Goal: Task Accomplishment & Management: Use online tool/utility

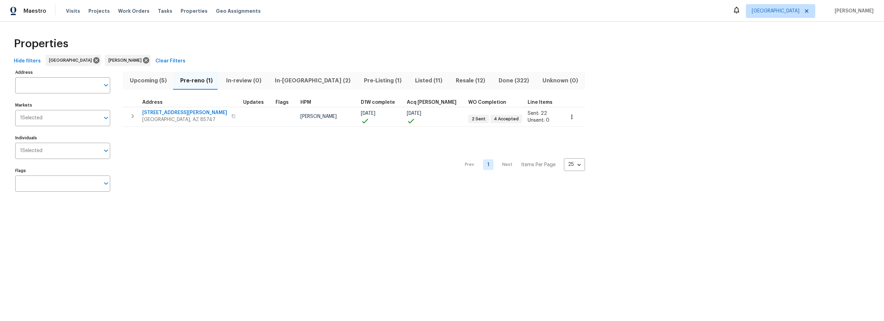
click at [453, 81] on span "Resale (12)" at bounding box center [470, 81] width 35 height 10
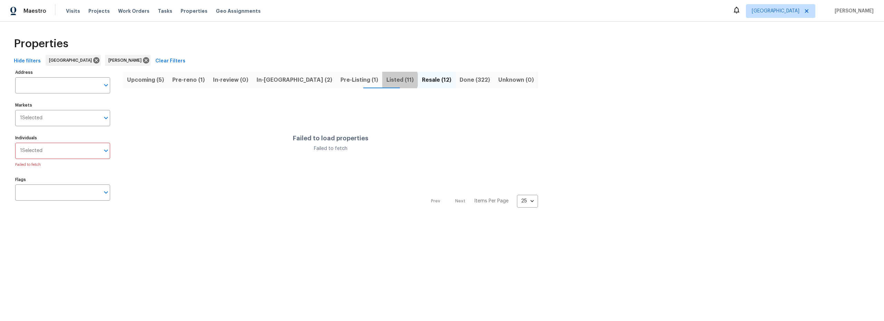
click at [386, 80] on span "Listed (11)" at bounding box center [399, 80] width 27 height 10
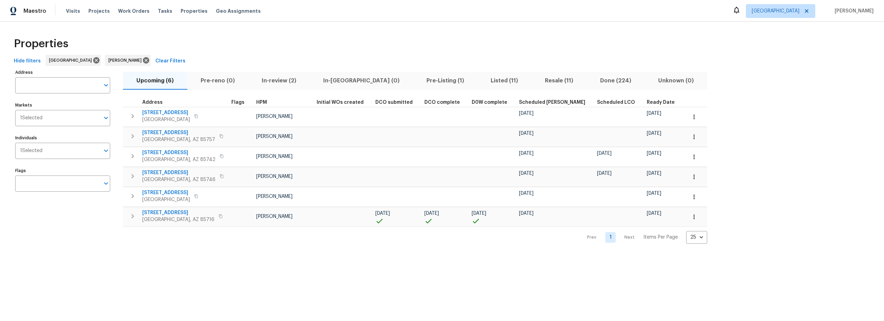
click at [459, 40] on div "Properties" at bounding box center [442, 44] width 862 height 22
click at [481, 83] on span "Listed (11)" at bounding box center [504, 81] width 46 height 10
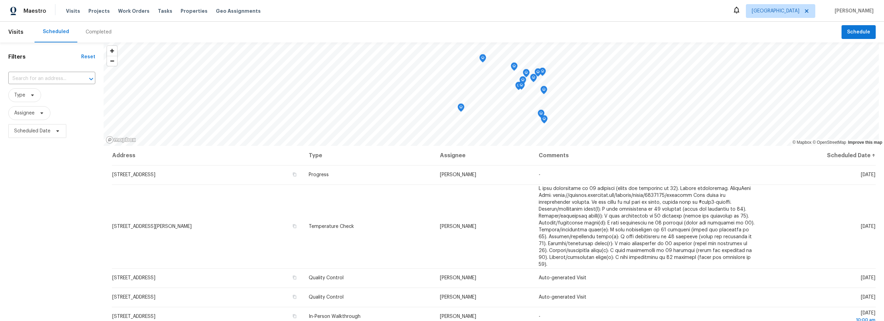
click at [100, 32] on div "Completed" at bounding box center [99, 32] width 26 height 7
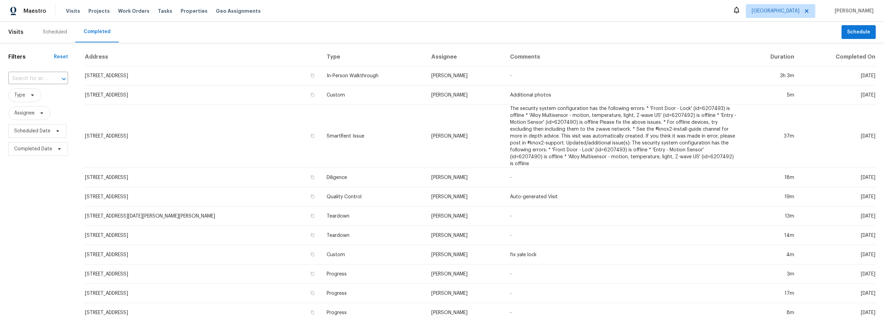
click at [56, 31] on div "Scheduled" at bounding box center [55, 32] width 24 height 7
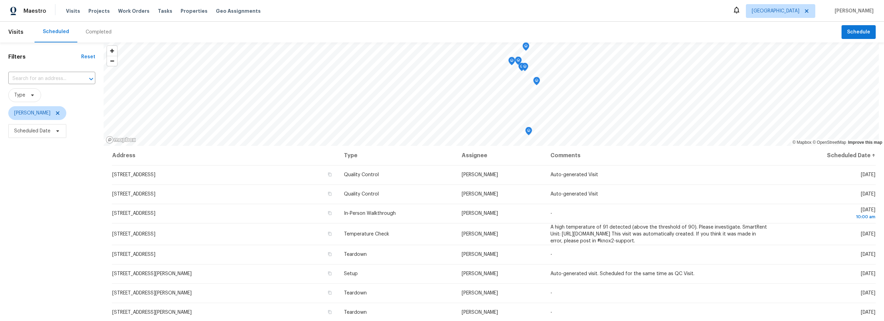
scroll to position [21, 0]
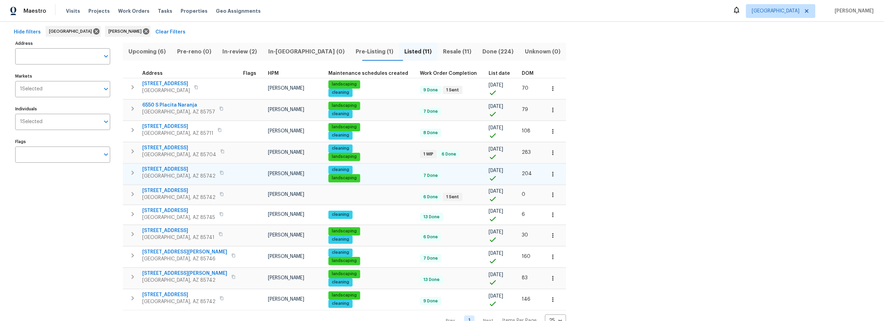
scroll to position [43, 0]
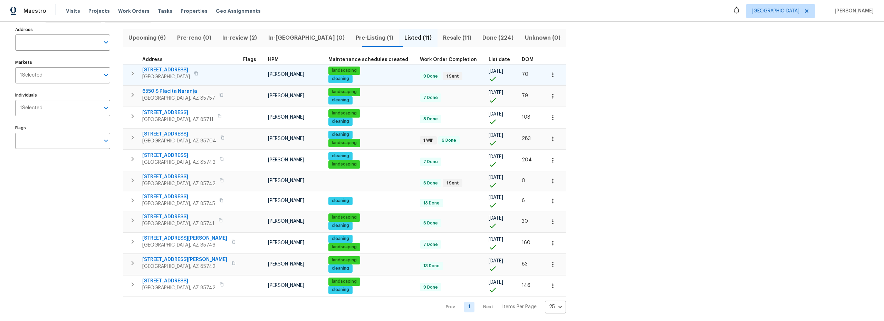
click at [549, 75] on icon "button" at bounding box center [552, 74] width 7 height 7
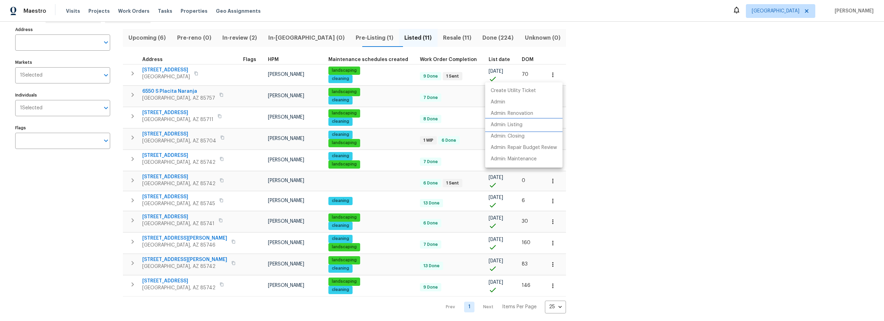
click at [508, 125] on p "Admin: Listing" at bounding box center [507, 125] width 32 height 7
click at [164, 70] on div at bounding box center [442, 160] width 884 height 321
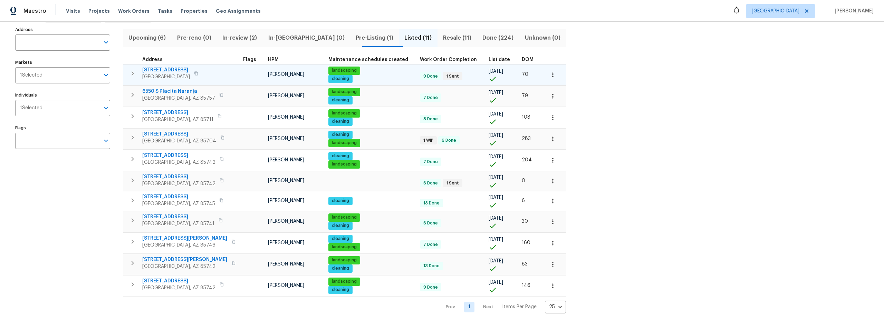
click at [168, 70] on span "7051 E Rosewood St" at bounding box center [166, 70] width 48 height 7
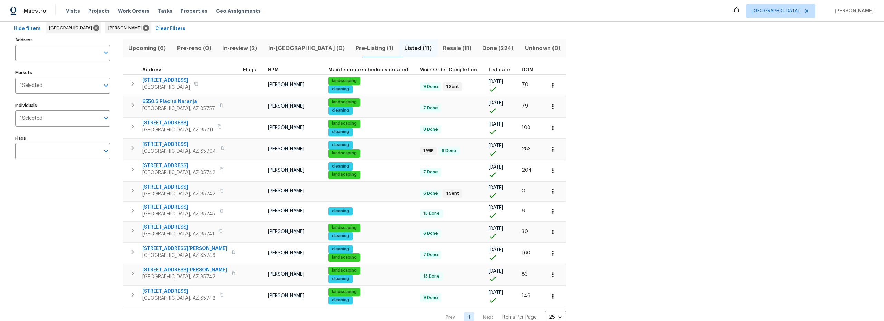
scroll to position [0, 0]
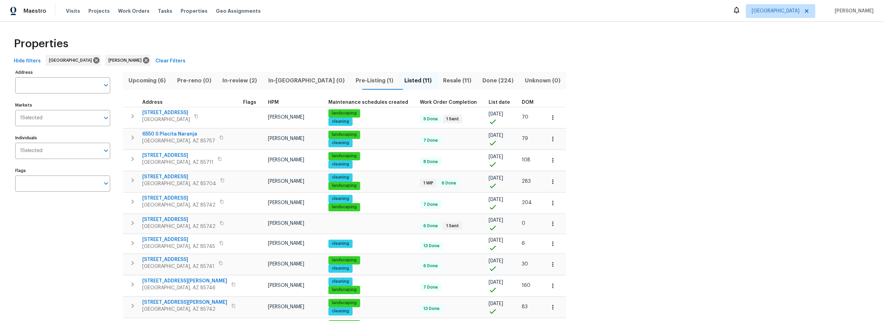
click at [144, 79] on span "Upcoming (6)" at bounding box center [147, 81] width 40 height 10
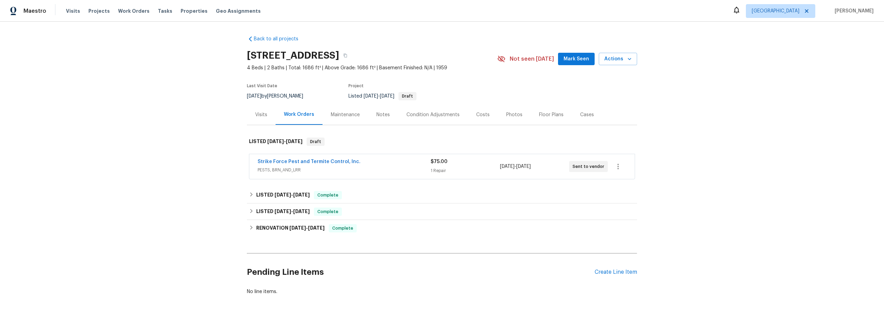
click at [482, 116] on div "Costs" at bounding box center [482, 115] width 13 height 7
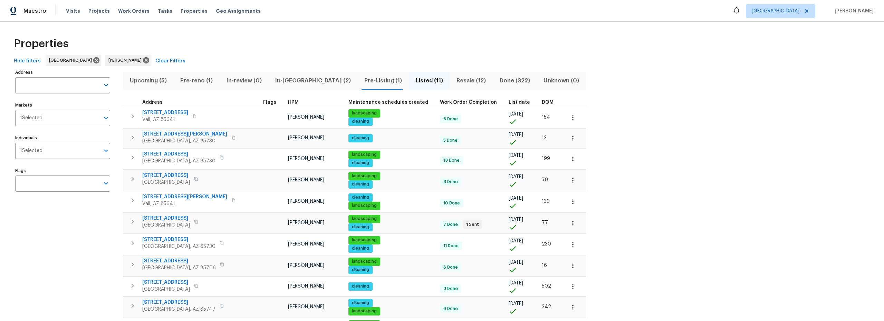
click at [454, 80] on span "Resale (12)" at bounding box center [471, 81] width 35 height 10
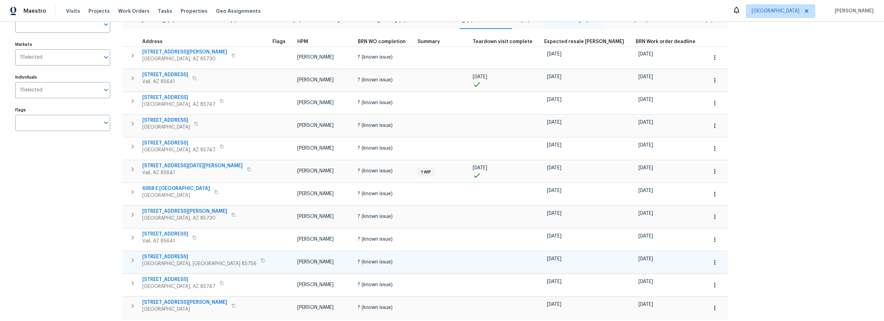
scroll to position [5, 0]
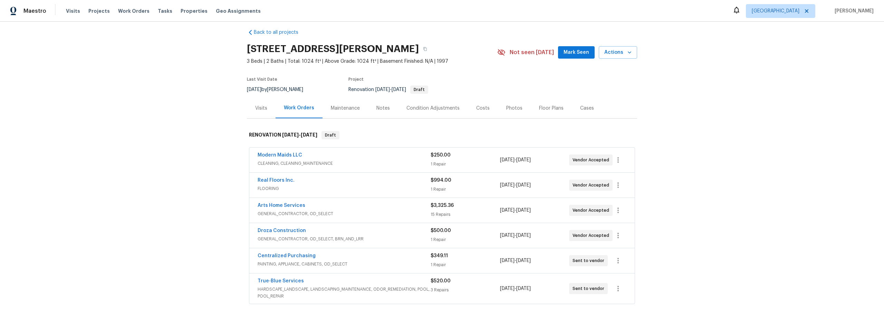
scroll to position [6, 0]
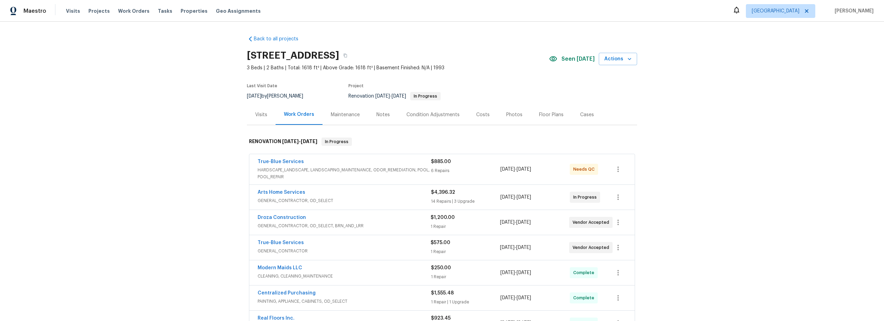
drag, startPoint x: 354, startPoint y: 174, endPoint x: 359, endPoint y: 174, distance: 4.5
click at [355, 174] on span "HARDSCAPE_LANDSCAPE, LANDSCAPING_MAINTENANCE, ODOR_REMEDIATION, POOL, POOL_REPA…" at bounding box center [344, 174] width 173 height 14
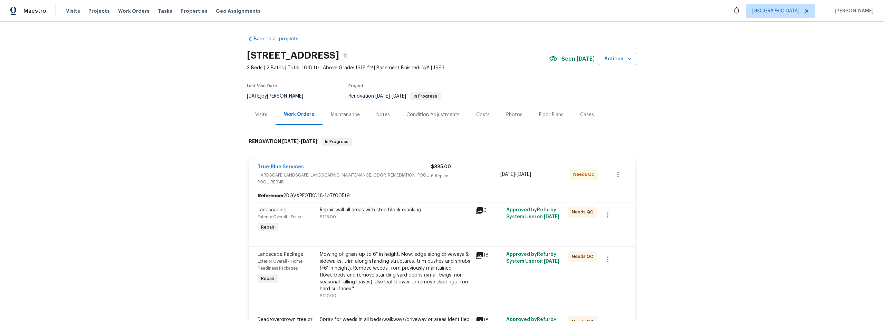
click at [386, 223] on div "Repair wall all areas with step block cracking $125.00" at bounding box center [395, 221] width 155 height 32
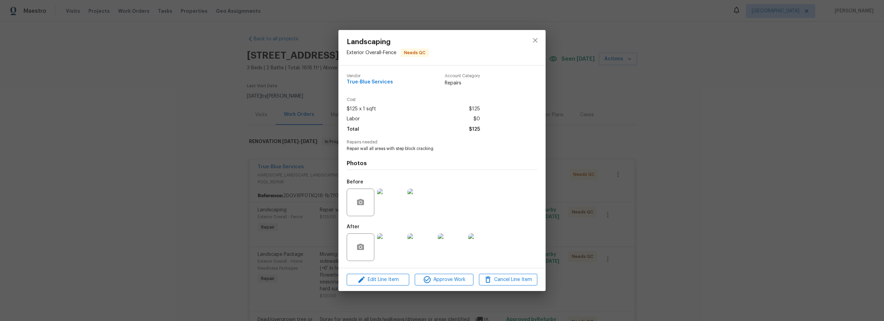
click at [397, 245] on img at bounding box center [391, 248] width 28 height 28
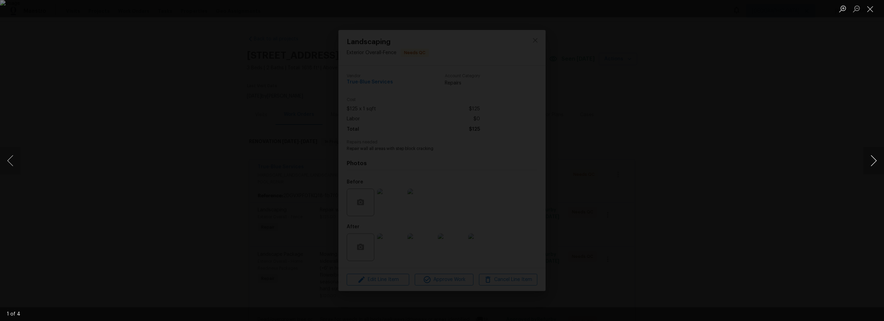
click at [874, 161] on button "Next image" at bounding box center [873, 161] width 21 height 28
click at [876, 160] on button "Next image" at bounding box center [873, 161] width 21 height 28
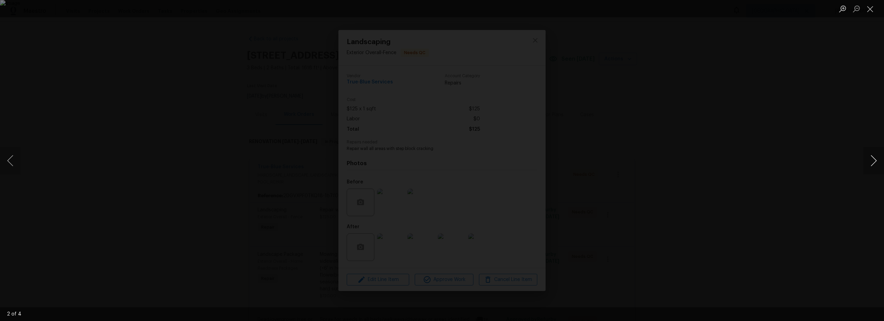
click at [876, 160] on button "Next image" at bounding box center [873, 161] width 21 height 28
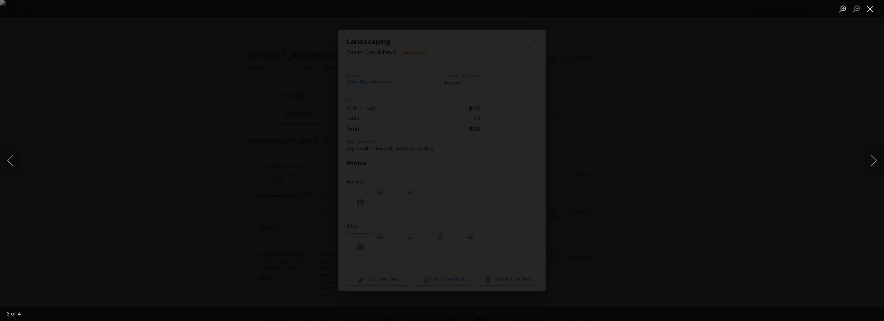
click at [871, 13] on button "Close lightbox" at bounding box center [870, 9] width 14 height 12
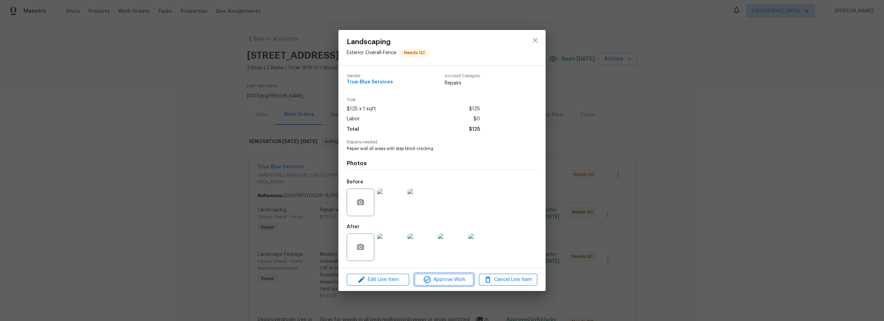
click at [454, 283] on span "Approve Work" at bounding box center [444, 280] width 54 height 9
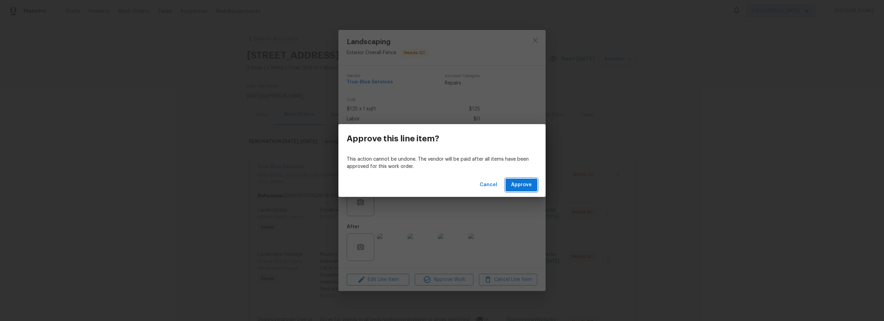
click at [525, 187] on span "Approve" at bounding box center [521, 185] width 21 height 9
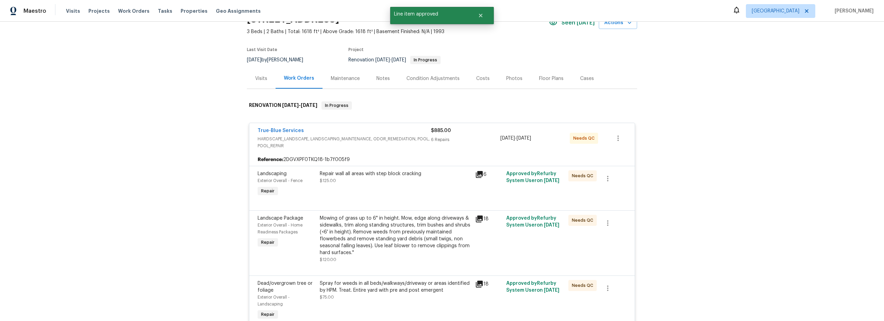
scroll to position [44, 0]
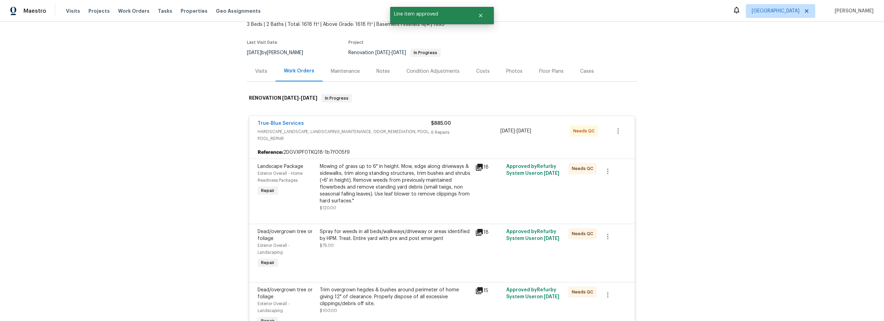
click at [380, 196] on div "Mowing of grass up to 6" in height. Mow, edge along driveways & sidewalks, trim…" at bounding box center [395, 183] width 151 height 41
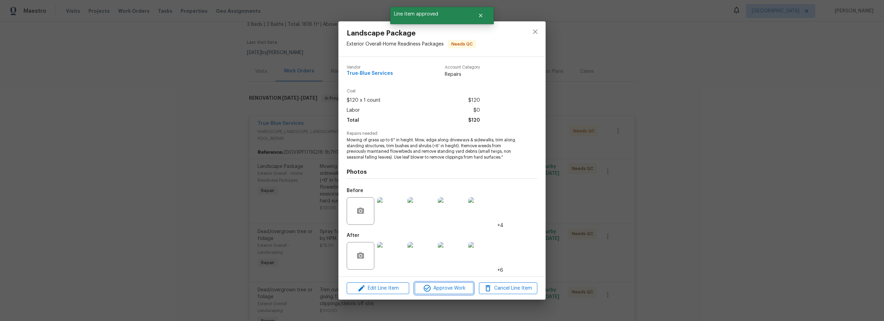
click at [453, 292] on span "Approve Work" at bounding box center [444, 289] width 54 height 9
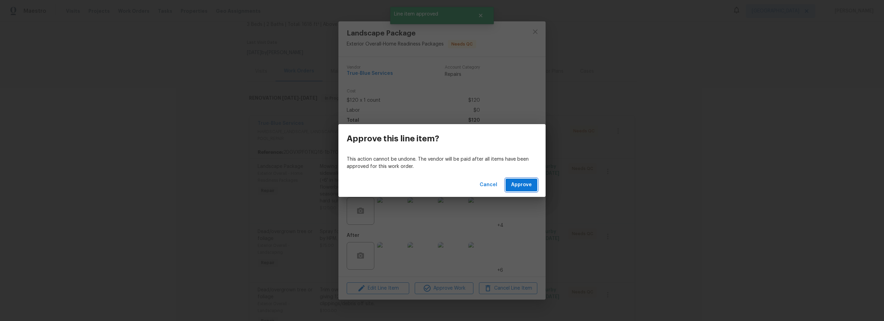
click at [521, 184] on span "Approve" at bounding box center [521, 185] width 21 height 9
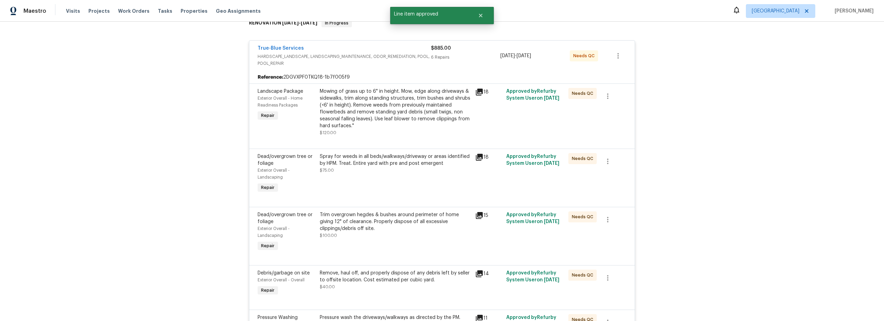
scroll to position [146, 0]
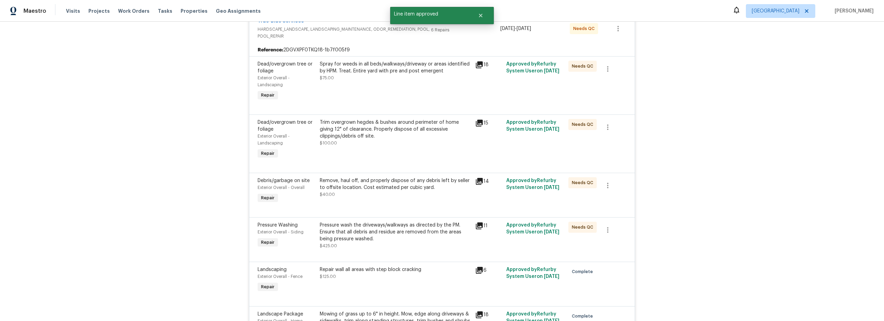
click at [388, 93] on div "Spray for weeds in all beds/walkways/driveway or areas identified by HPM. Treat…" at bounding box center [395, 82] width 155 height 46
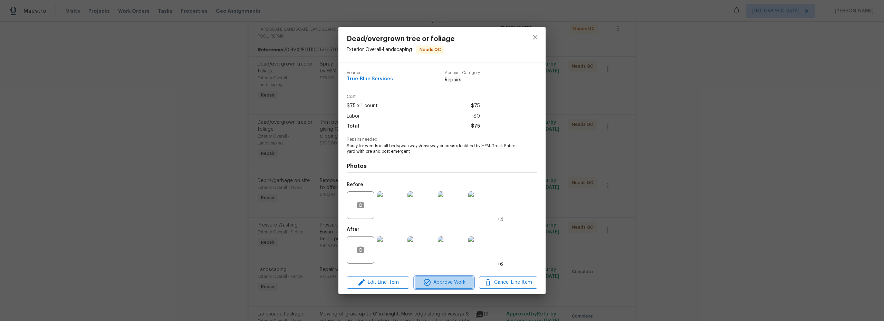
click at [458, 282] on span "Approve Work" at bounding box center [444, 283] width 54 height 9
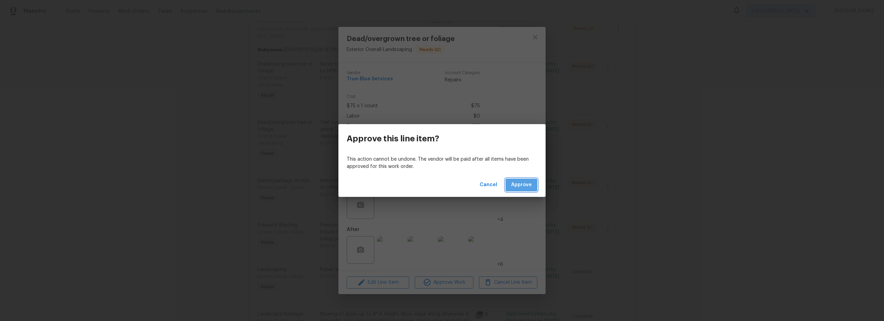
drag, startPoint x: 529, startPoint y: 186, endPoint x: 478, endPoint y: 190, distance: 51.9
click at [529, 186] on span "Approve" at bounding box center [521, 185] width 21 height 9
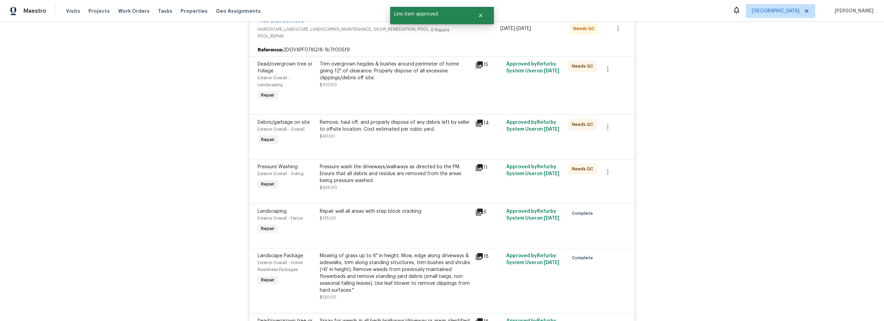
click at [393, 100] on div "Trim overgrown hegdes & bushes around perimeter of home giving 12" of clearance…" at bounding box center [395, 82] width 155 height 46
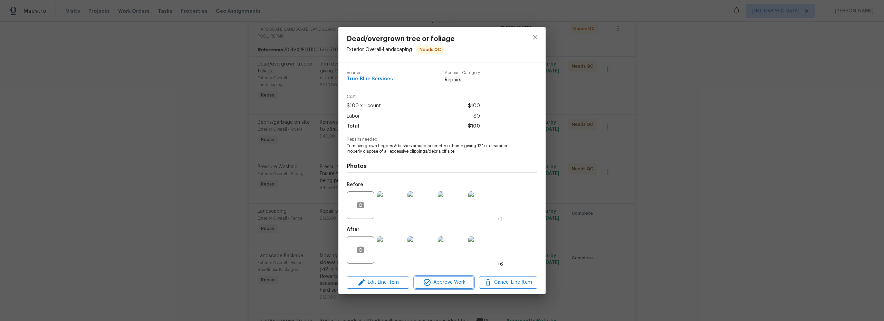
click at [453, 285] on span "Approve Work" at bounding box center [444, 283] width 54 height 9
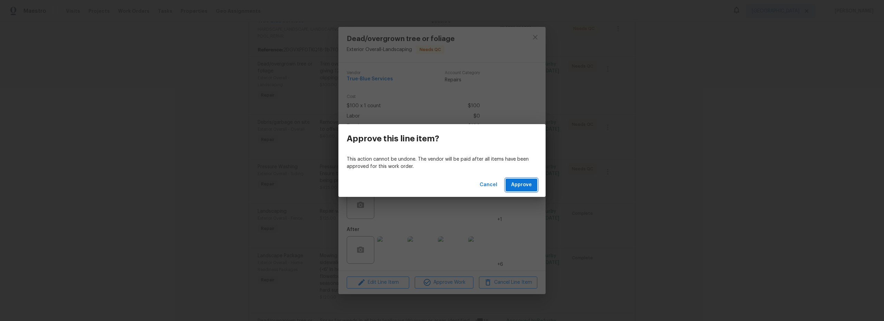
click at [527, 188] on span "Approve" at bounding box center [521, 185] width 21 height 9
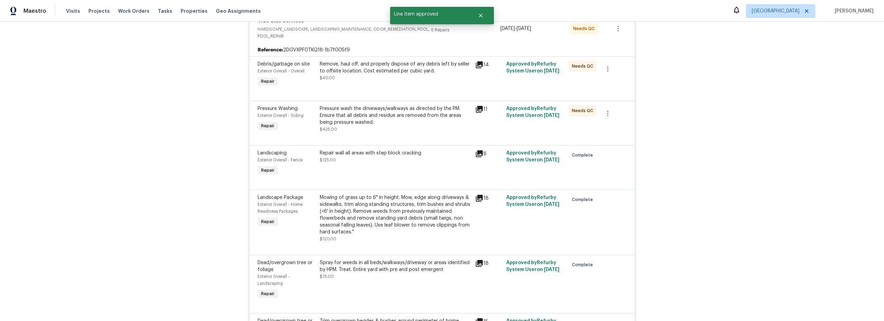
click at [396, 86] on div "Remove, haul off, and properly dispose of any debris left by seller to offsite …" at bounding box center [395, 75] width 155 height 32
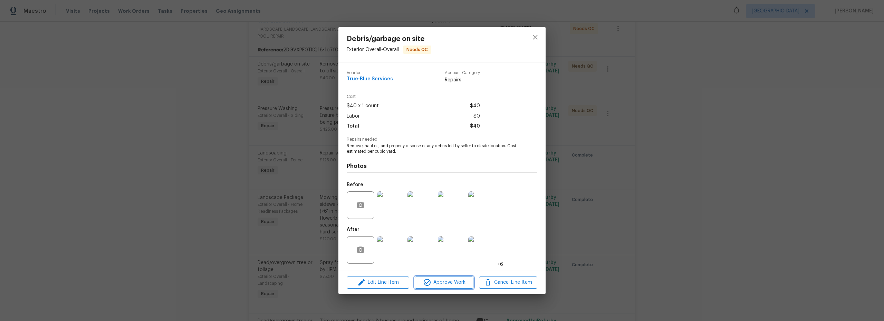
click at [441, 287] on button "Approve Work" at bounding box center [444, 283] width 58 height 12
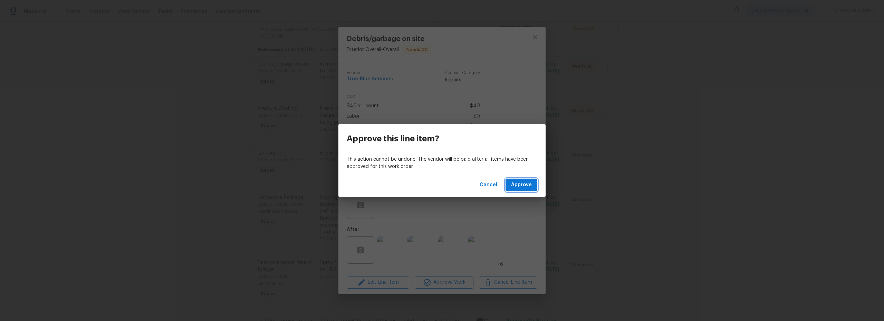
click at [521, 184] on span "Approve" at bounding box center [521, 185] width 21 height 9
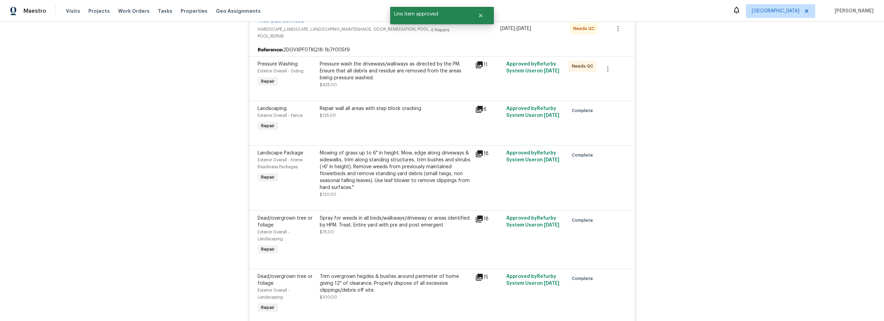
click at [404, 89] on div at bounding box center [442, 92] width 369 height 8
click at [407, 79] on div "Pressure wash the driveways/walkways as directed by the PM. Ensure that all deb…" at bounding box center [395, 71] width 151 height 21
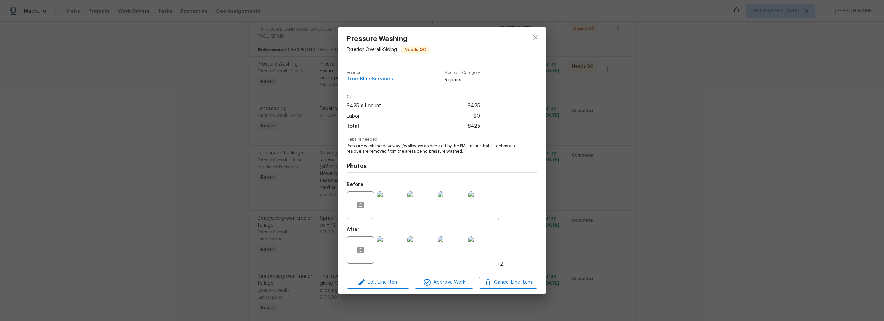
click at [392, 251] on img at bounding box center [391, 251] width 28 height 28
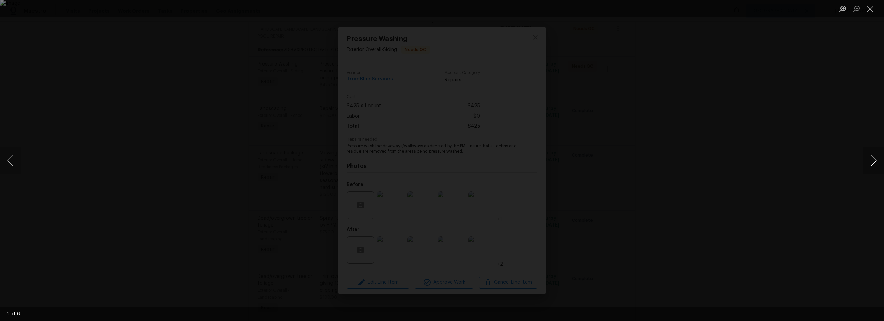
click at [874, 158] on button "Next image" at bounding box center [873, 161] width 21 height 28
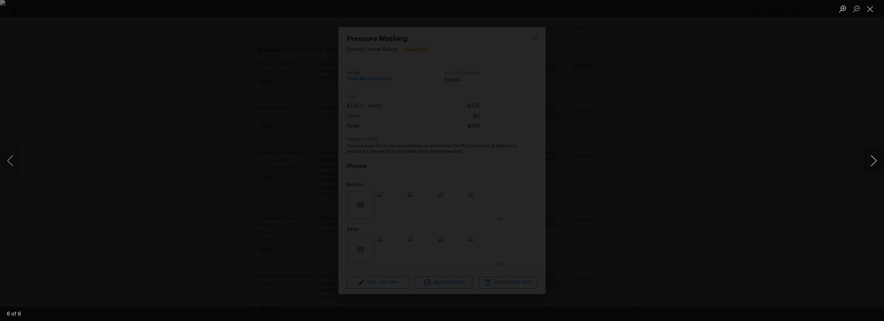
click at [874, 158] on button "Next image" at bounding box center [873, 161] width 21 height 28
click at [874, 159] on button "Next image" at bounding box center [873, 161] width 21 height 28
click at [873, 9] on button "Close lightbox" at bounding box center [870, 9] width 14 height 12
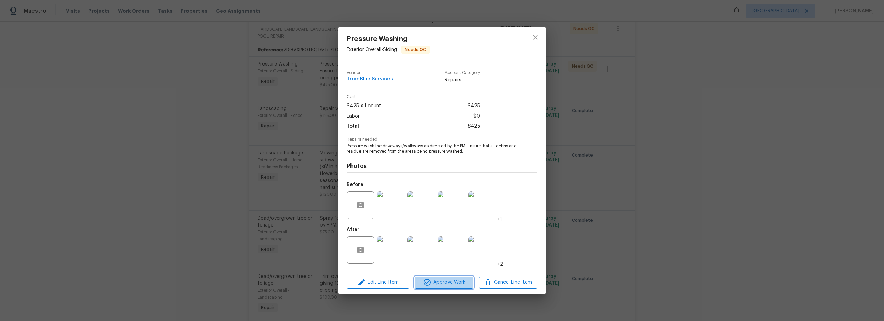
click at [445, 286] on span "Approve Work" at bounding box center [444, 283] width 54 height 9
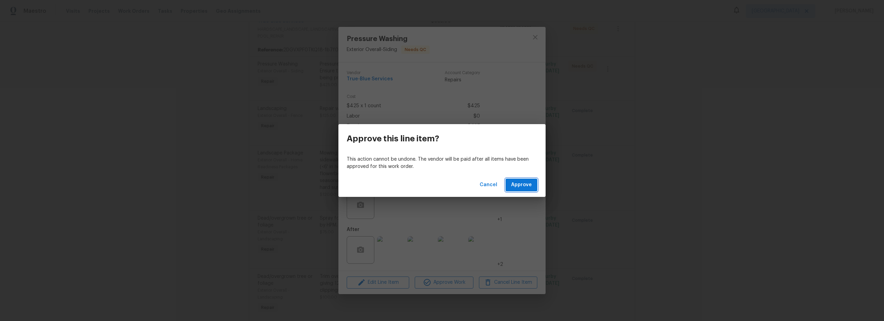
click at [520, 191] on button "Approve" at bounding box center [521, 185] width 32 height 13
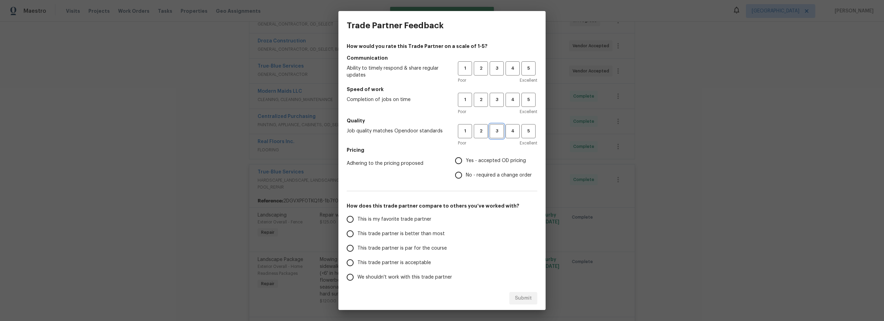
drag, startPoint x: 493, startPoint y: 137, endPoint x: 494, endPoint y: 125, distance: 11.9
click at [493, 136] on button "3" at bounding box center [497, 131] width 14 height 14
drag, startPoint x: 494, startPoint y: 101, endPoint x: 493, endPoint y: 87, distance: 13.5
click at [494, 100] on span "3" at bounding box center [496, 100] width 13 height 8
click at [492, 70] on span "3" at bounding box center [496, 69] width 13 height 8
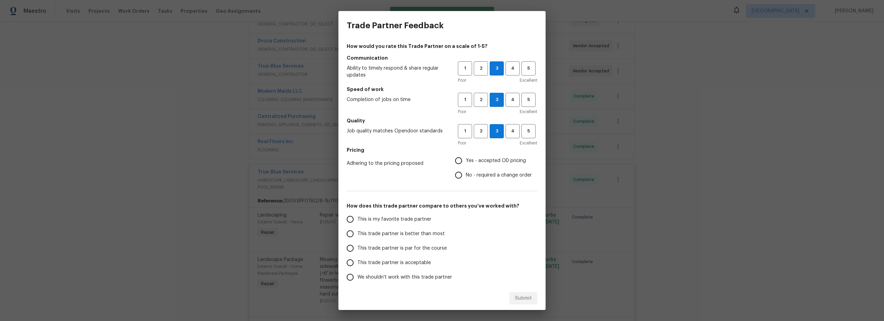
click at [457, 162] on input "Yes - accepted OD pricing" at bounding box center [458, 161] width 15 height 15
radio input "true"
drag, startPoint x: 352, startPoint y: 219, endPoint x: 367, endPoint y: 224, distance: 16.1
click at [353, 219] on input "This is my favorite trade partner" at bounding box center [350, 219] width 15 height 15
click at [524, 296] on span "Submit" at bounding box center [523, 299] width 17 height 9
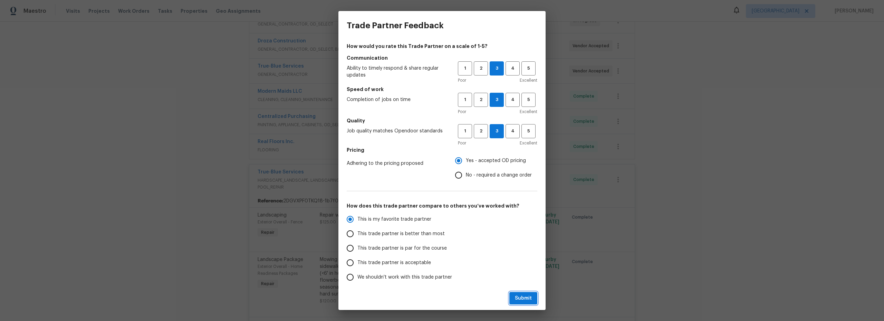
radio input "true"
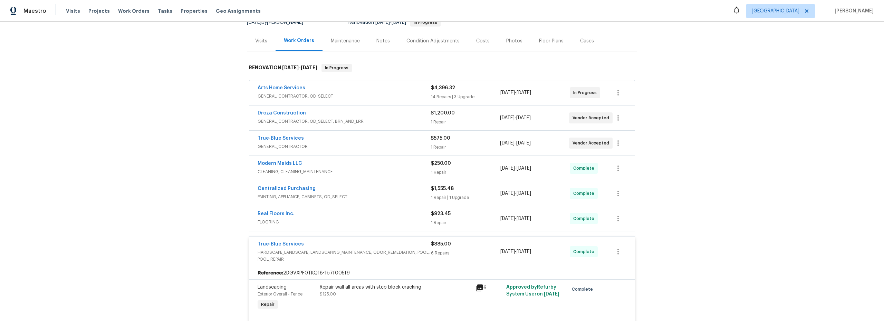
scroll to position [72, 0]
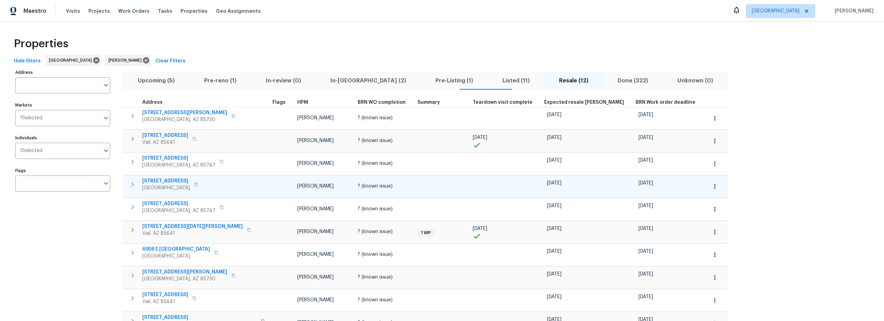
click at [707, 189] on button "button" at bounding box center [714, 186] width 15 height 15
click at [616, 238] on p "Admin: Listing" at bounding box center [615, 236] width 32 height 7
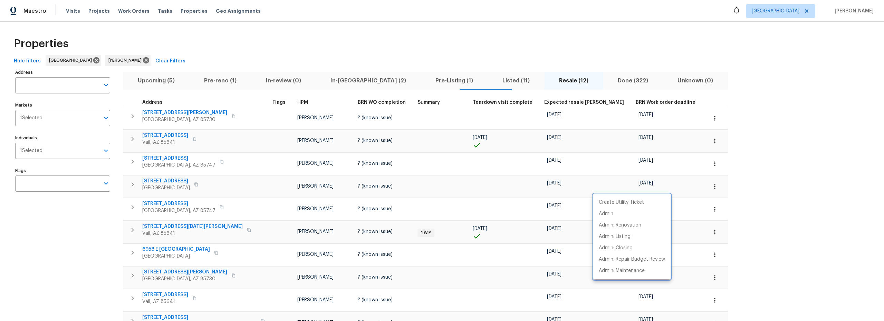
click at [223, 51] on div at bounding box center [442, 160] width 884 height 321
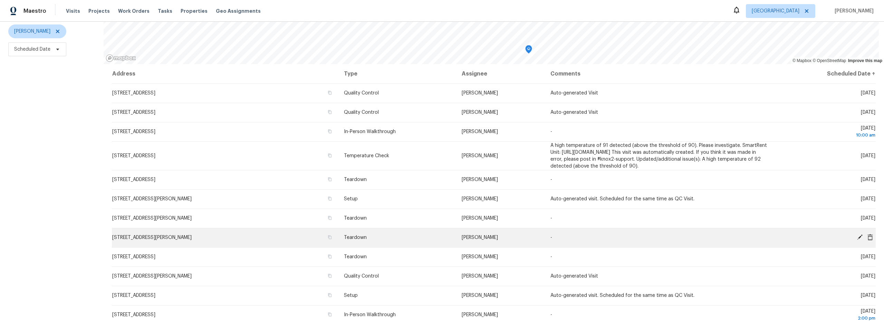
scroll to position [1, 0]
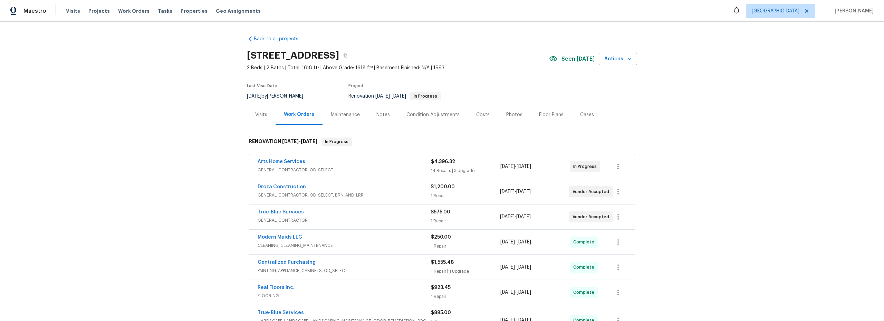
click at [477, 117] on div "Costs" at bounding box center [482, 115] width 13 height 7
